Goal: Transaction & Acquisition: Book appointment/travel/reservation

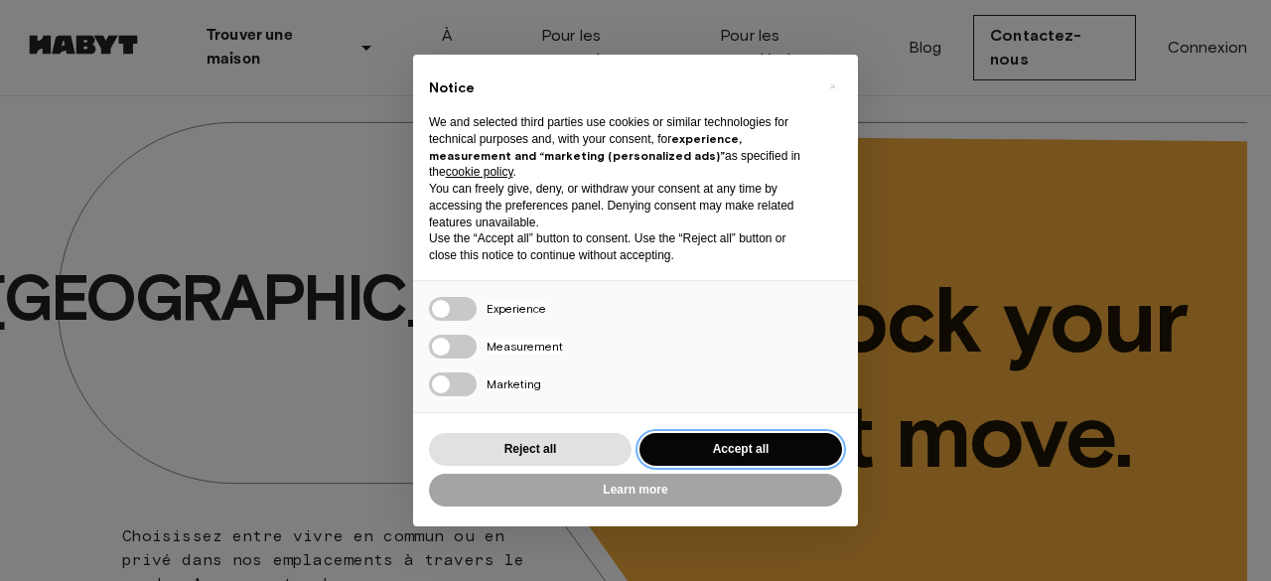
click at [712, 452] on button "Accept all" at bounding box center [741, 449] width 203 height 33
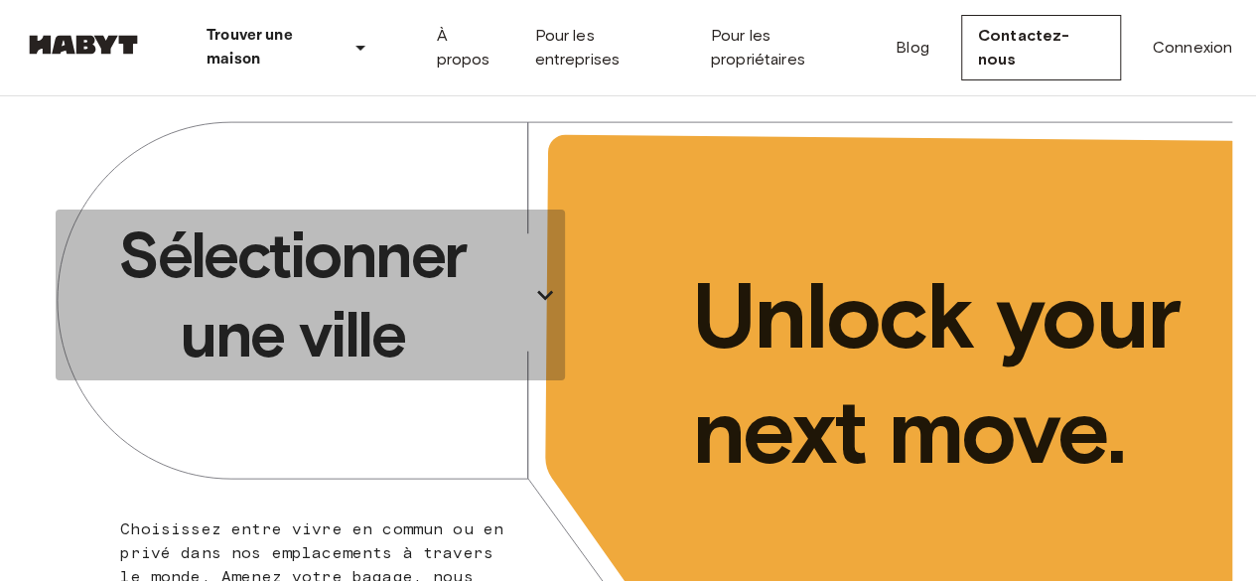
click at [463, 292] on p "Sélectionner une ville" at bounding box center [293, 295] width 458 height 159
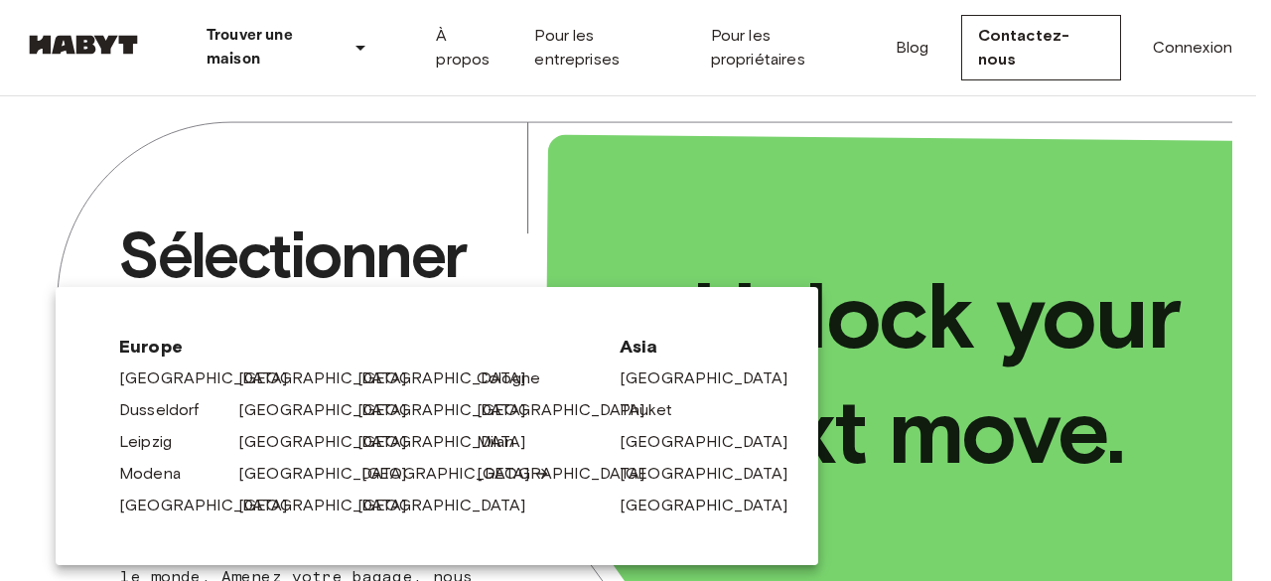
click at [392, 484] on link "[GEOGRAPHIC_DATA]" at bounding box center [456, 474] width 189 height 24
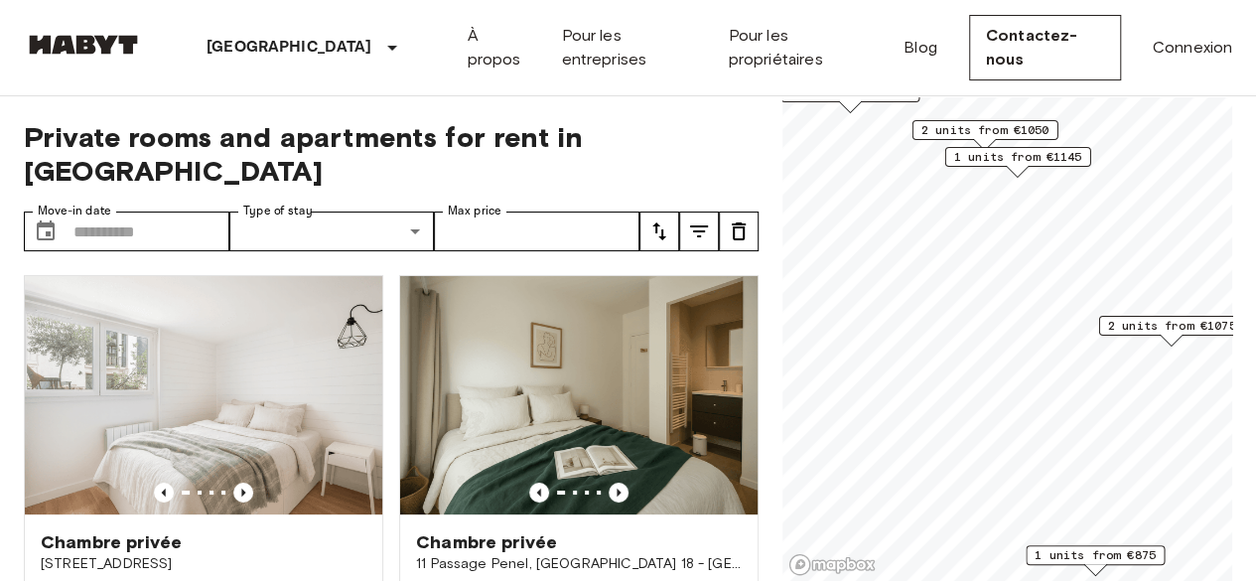
click at [983, 138] on span "2 units from €1050" at bounding box center [986, 130] width 128 height 18
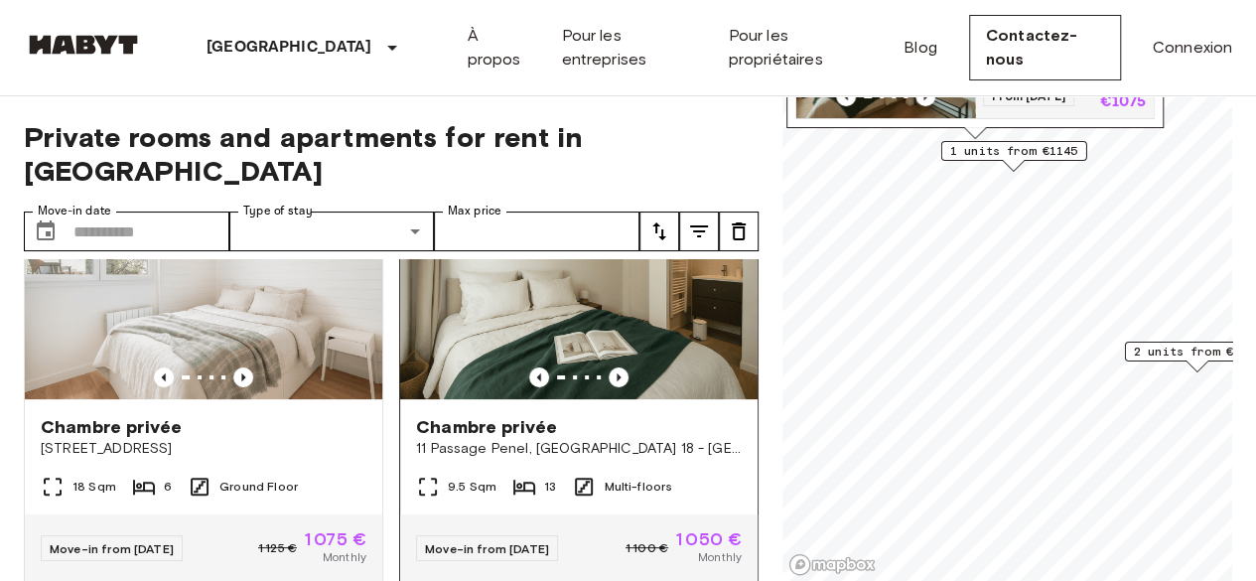
scroll to position [37, 0]
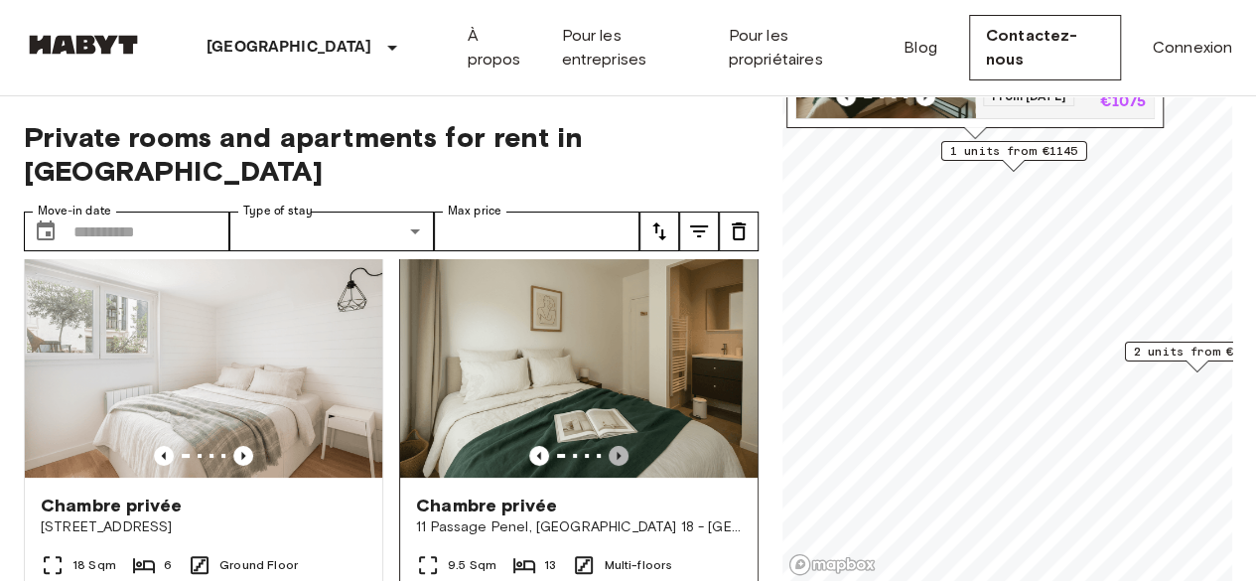
click at [609, 446] on icon "Previous image" at bounding box center [619, 456] width 20 height 20
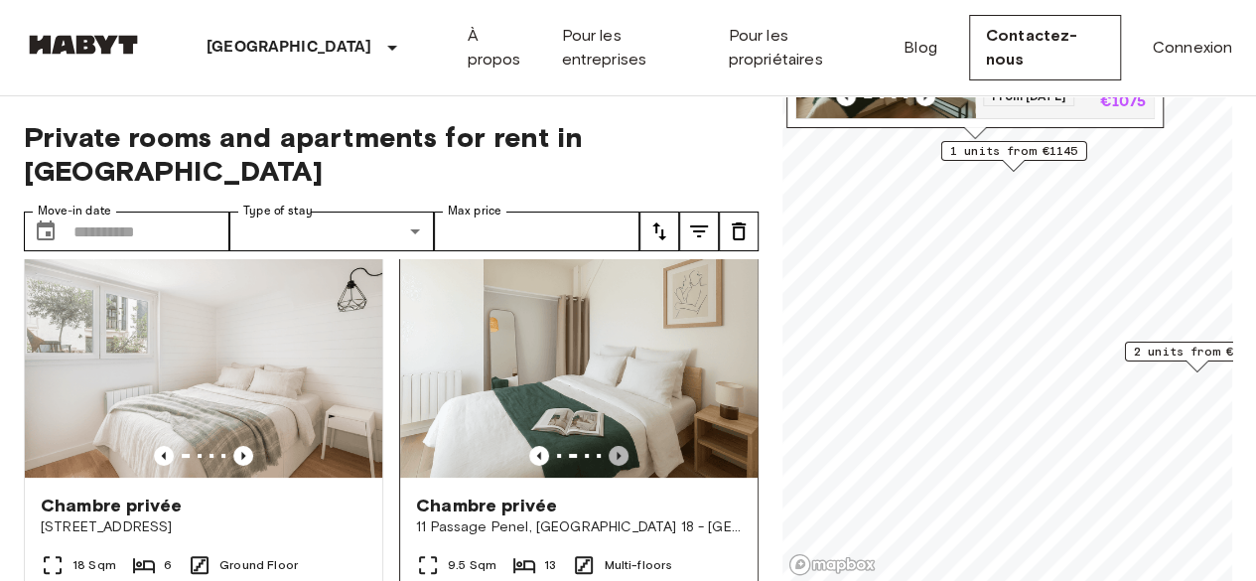
click at [609, 446] on icon "Previous image" at bounding box center [619, 456] width 20 height 20
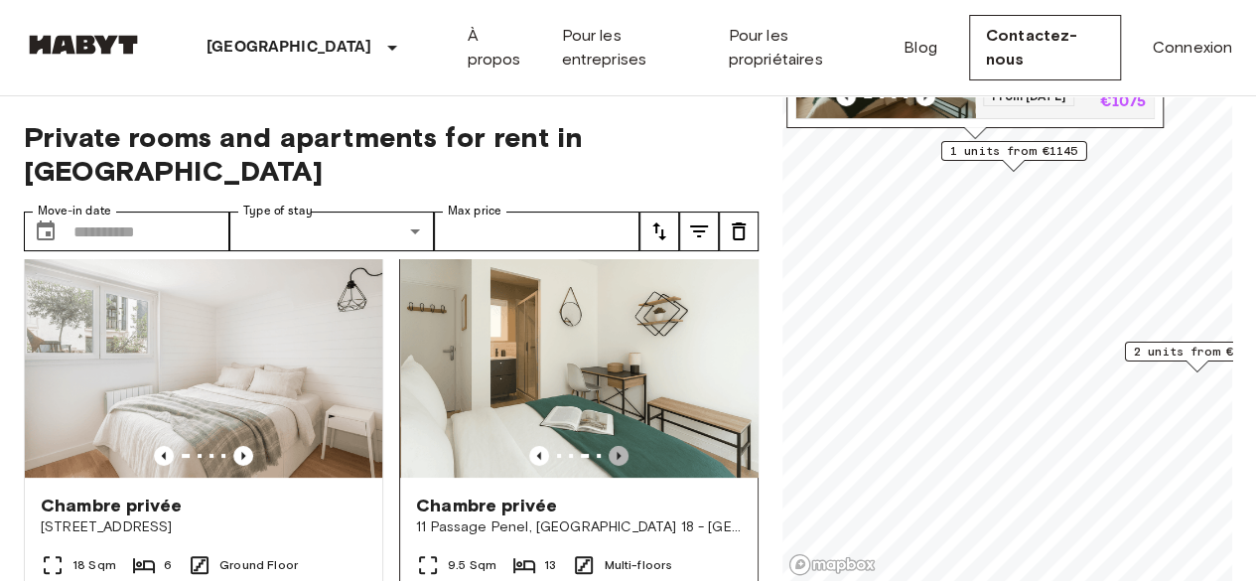
click at [609, 446] on icon "Previous image" at bounding box center [619, 456] width 20 height 20
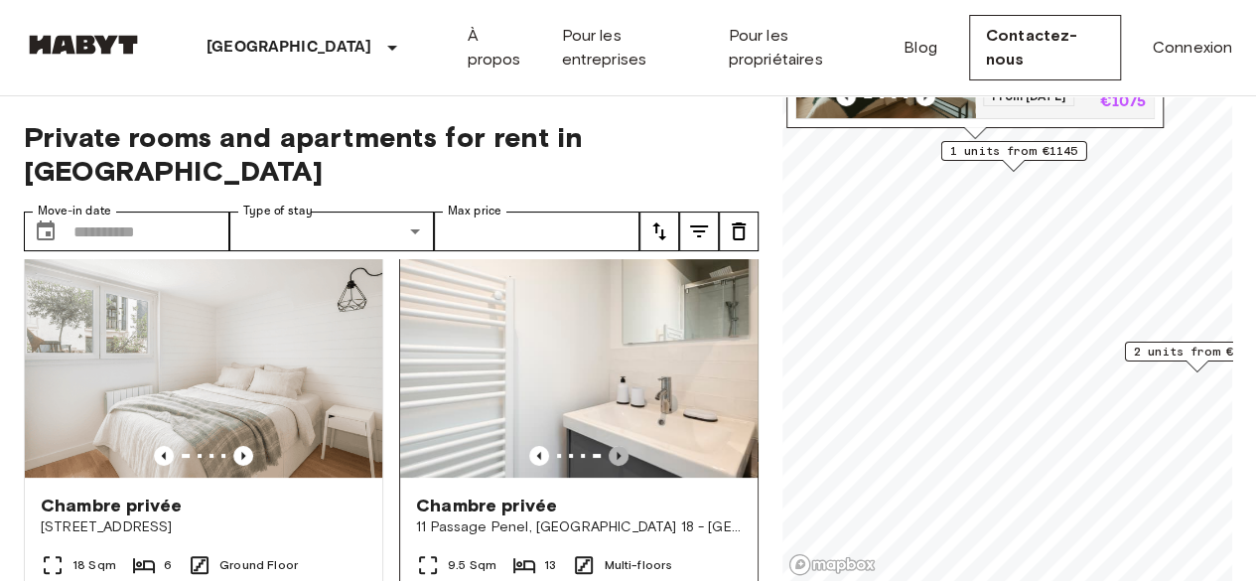
click at [609, 446] on icon "Previous image" at bounding box center [619, 456] width 20 height 20
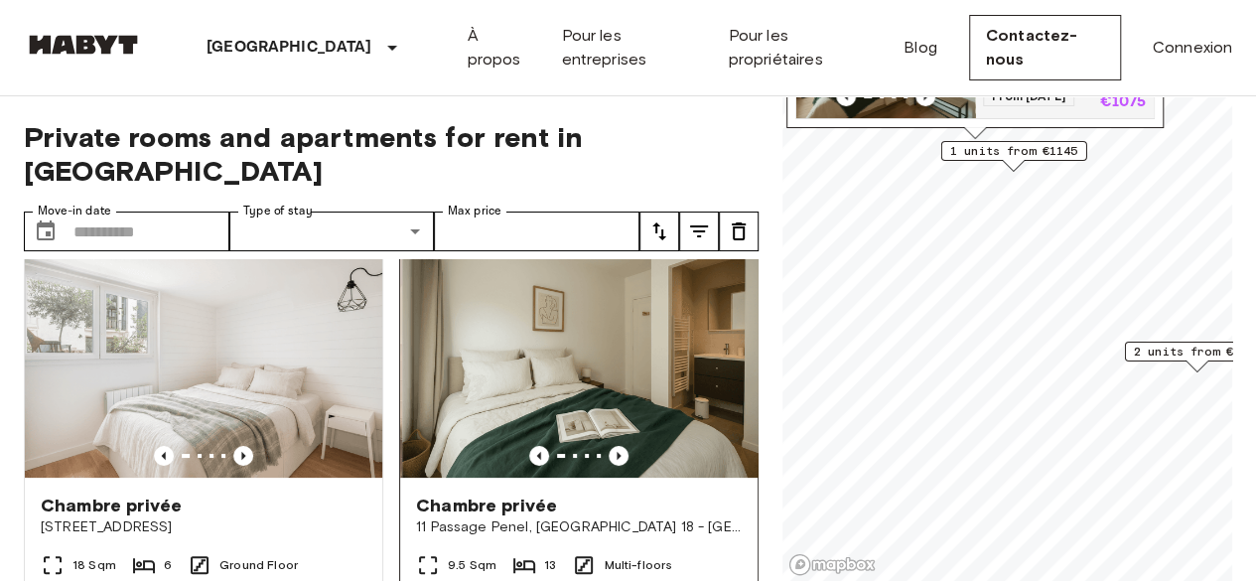
click at [644, 349] on img at bounding box center [581, 358] width 358 height 238
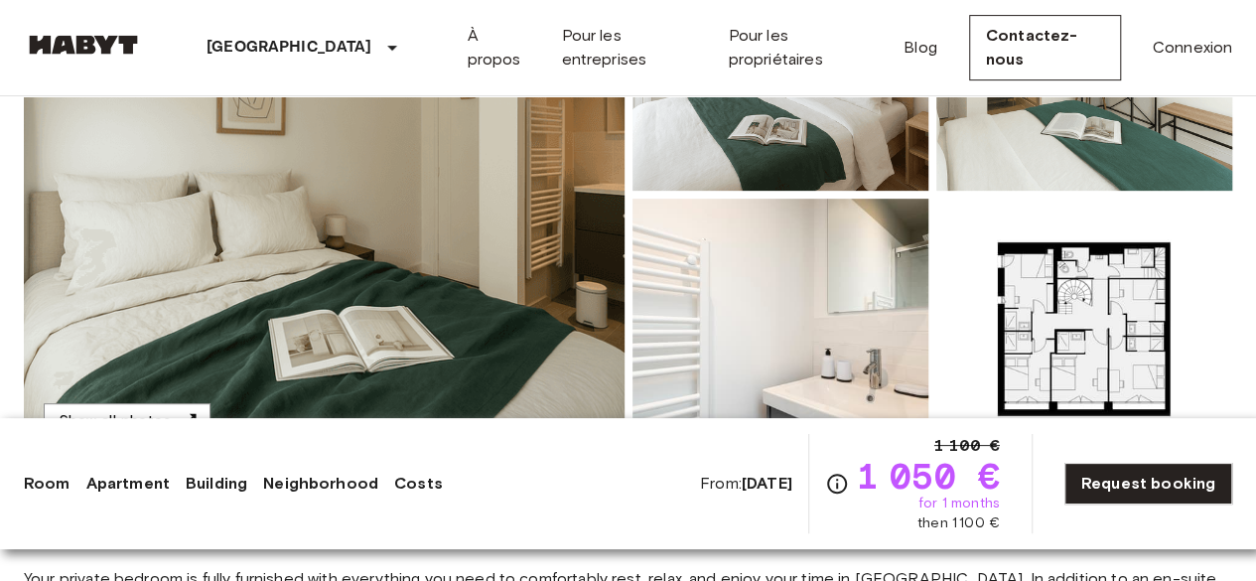
click at [1085, 291] on img at bounding box center [1085, 329] width 296 height 260
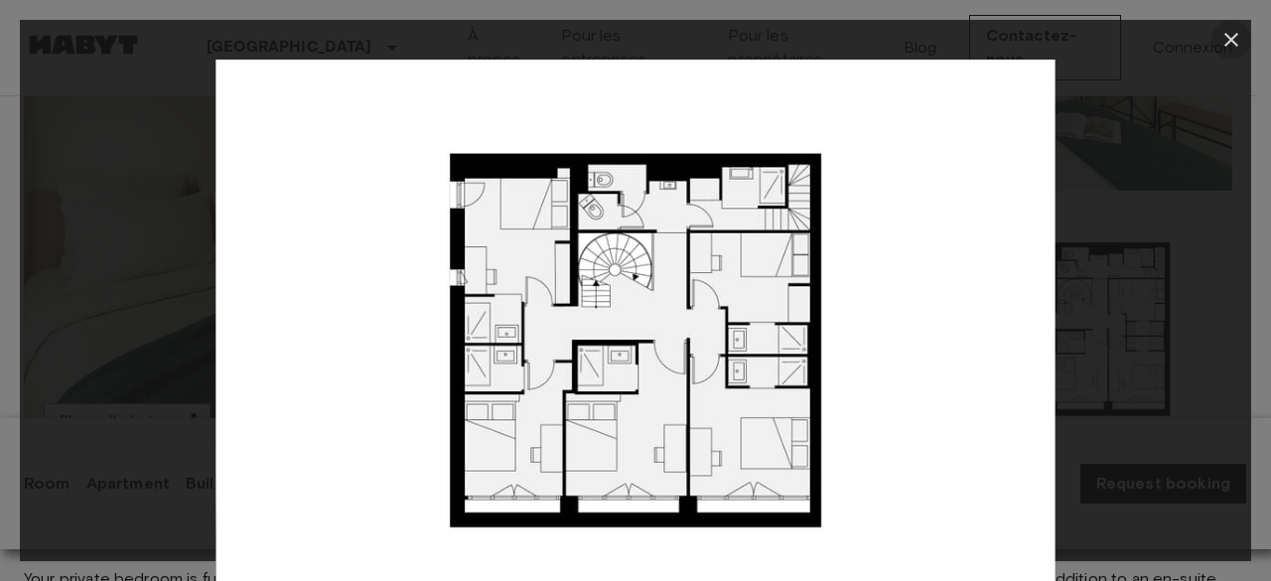
click at [1234, 40] on icon "button" at bounding box center [1232, 40] width 24 height 24
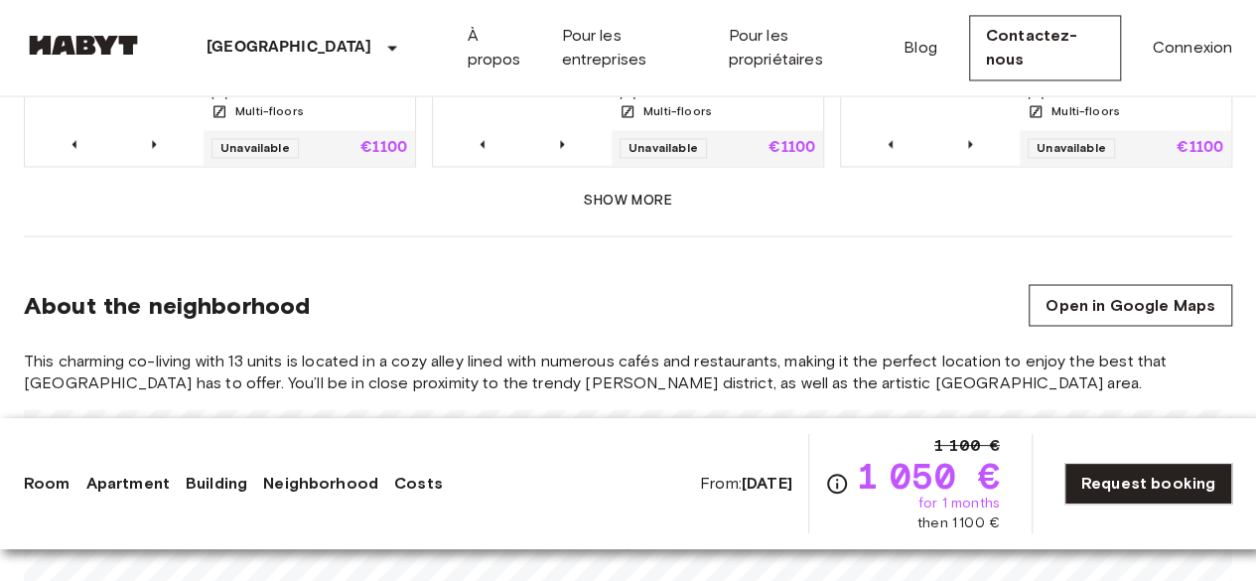
scroll to position [1675, 0]
